Goal: Navigation & Orientation: Find specific page/section

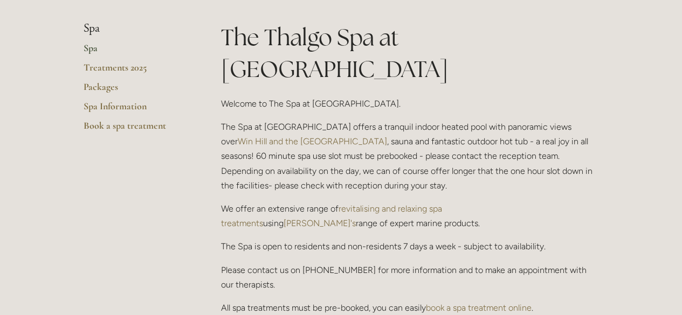
scroll to position [232, 0]
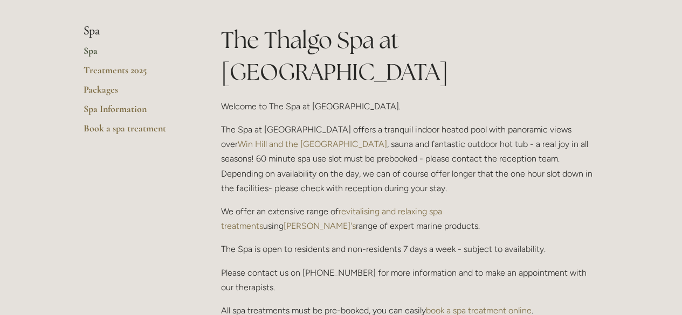
click at [88, 51] on link "Spa" at bounding box center [135, 54] width 103 height 19
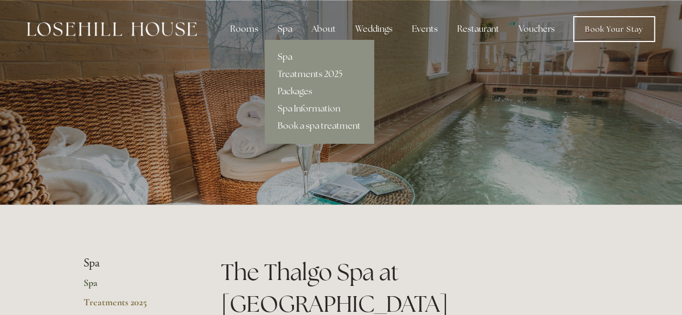
click at [289, 51] on link "Spa" at bounding box center [319, 57] width 109 height 17
click at [301, 92] on link "Packages" at bounding box center [319, 91] width 109 height 17
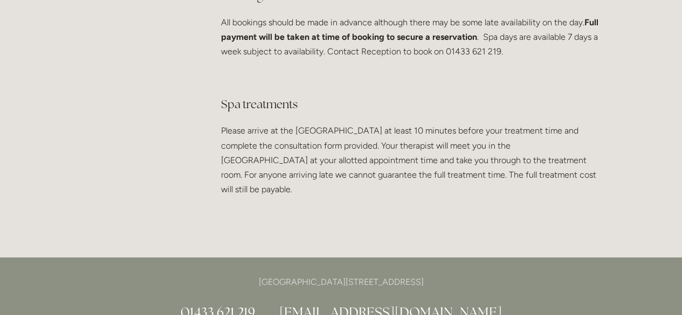
scroll to position [2090, 0]
